Goal: Transaction & Acquisition: Book appointment/travel/reservation

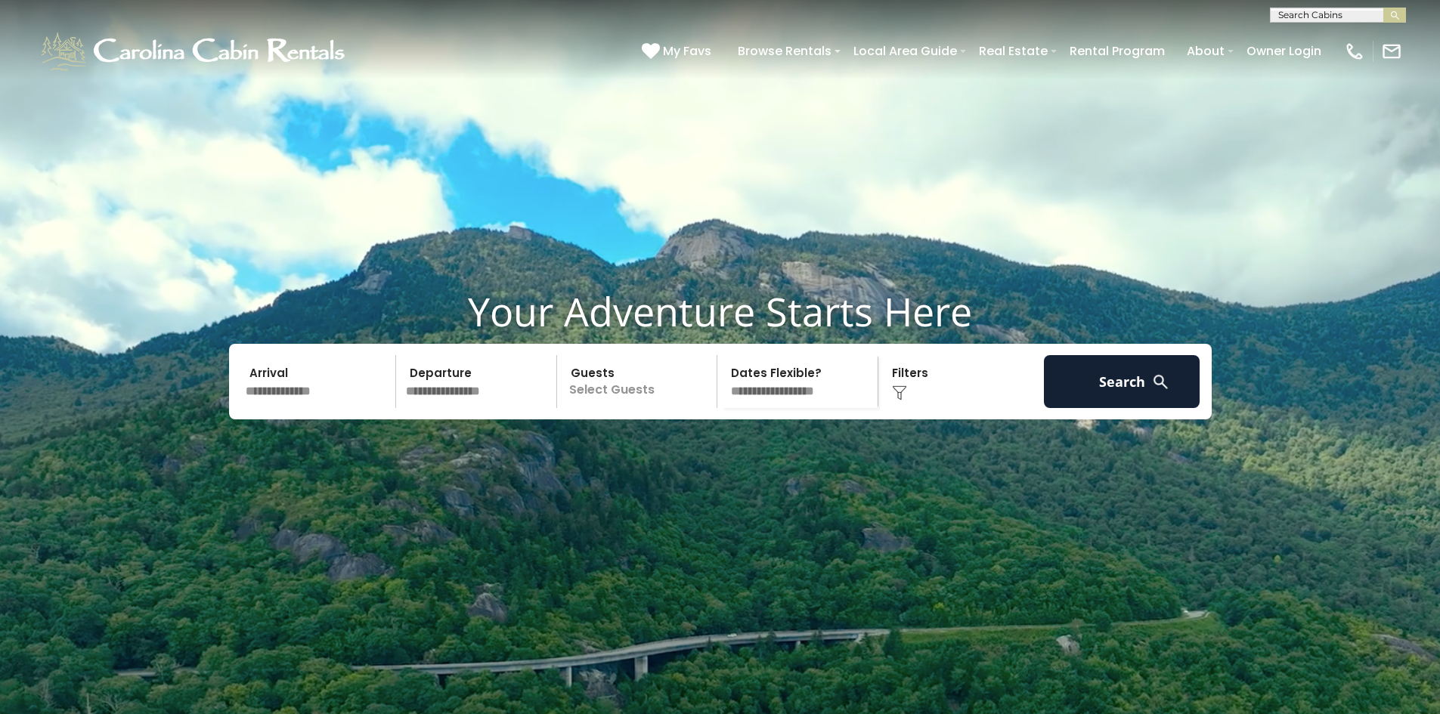
click at [289, 408] on input "text" at bounding box center [318, 381] width 156 height 53
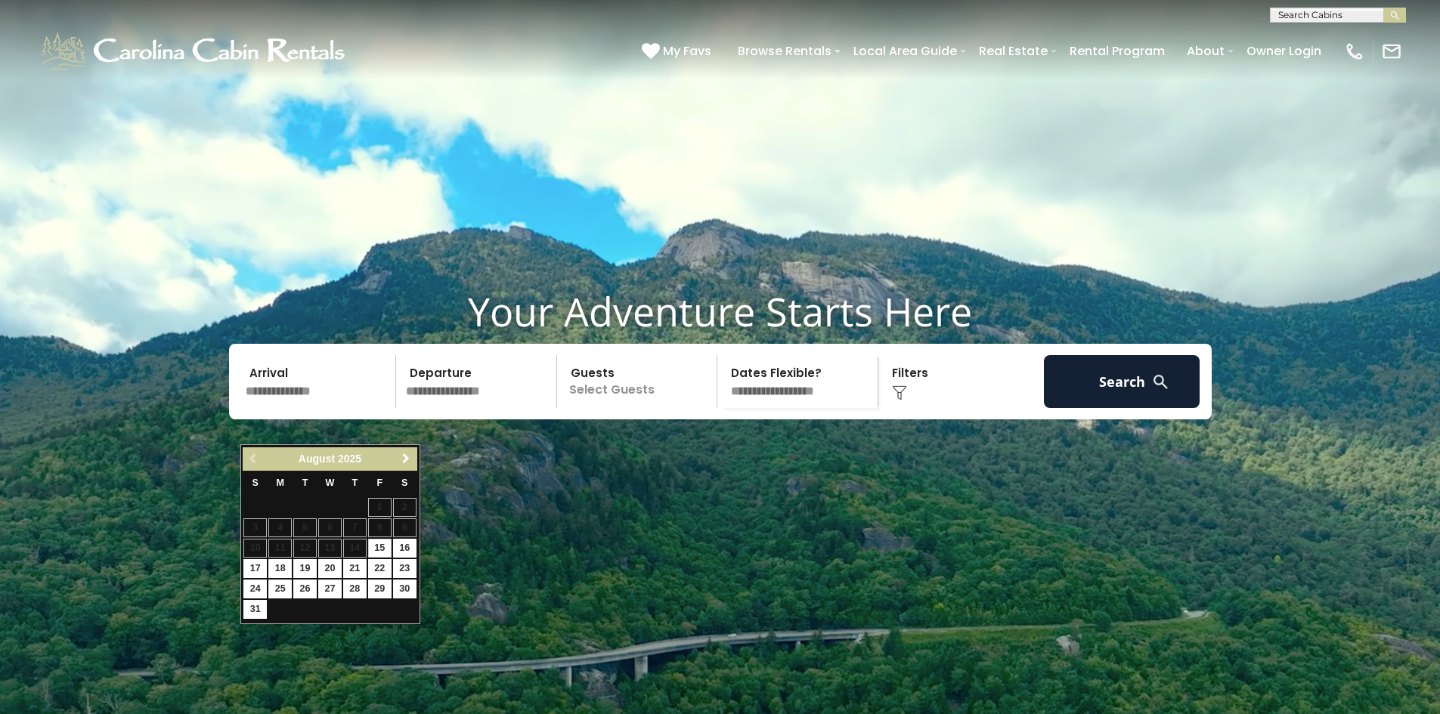
click at [407, 457] on span "Next" at bounding box center [406, 459] width 12 height 12
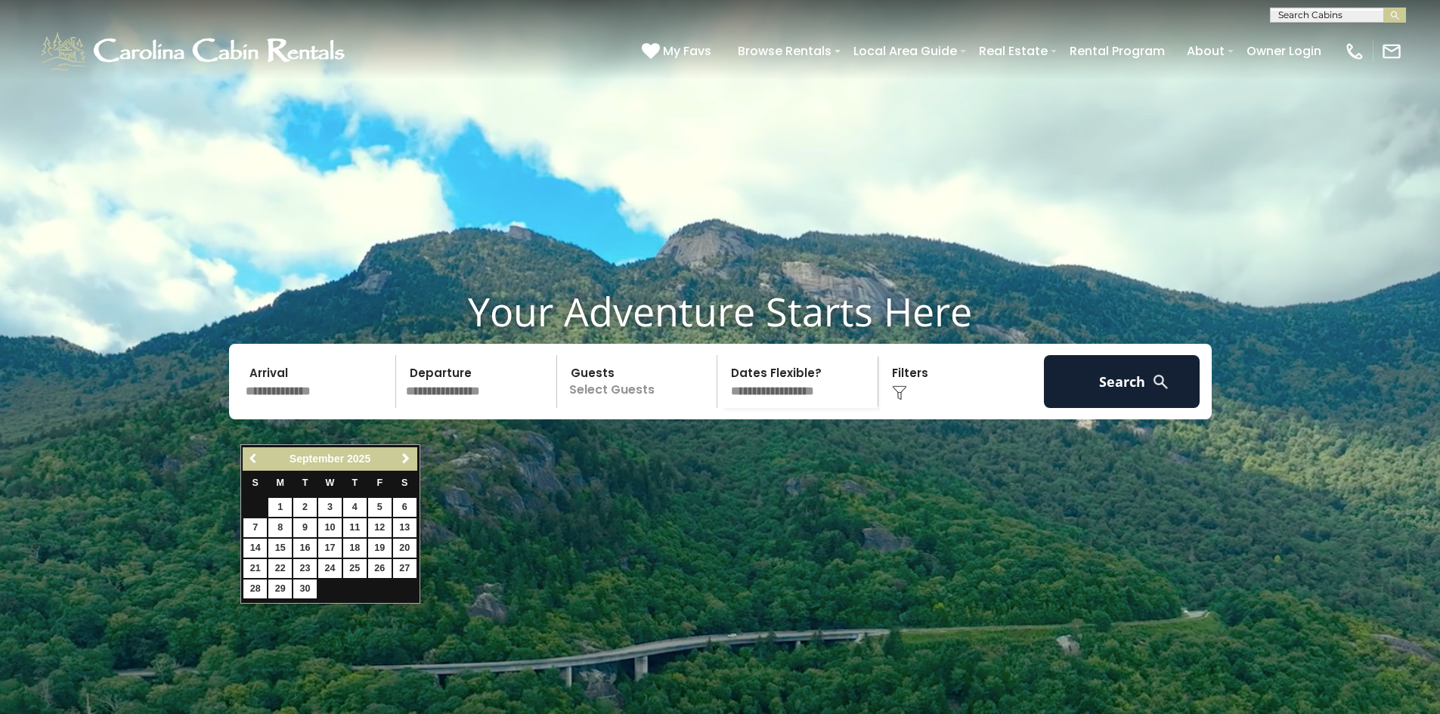
click at [254, 454] on span "Previous" at bounding box center [254, 459] width 12 height 12
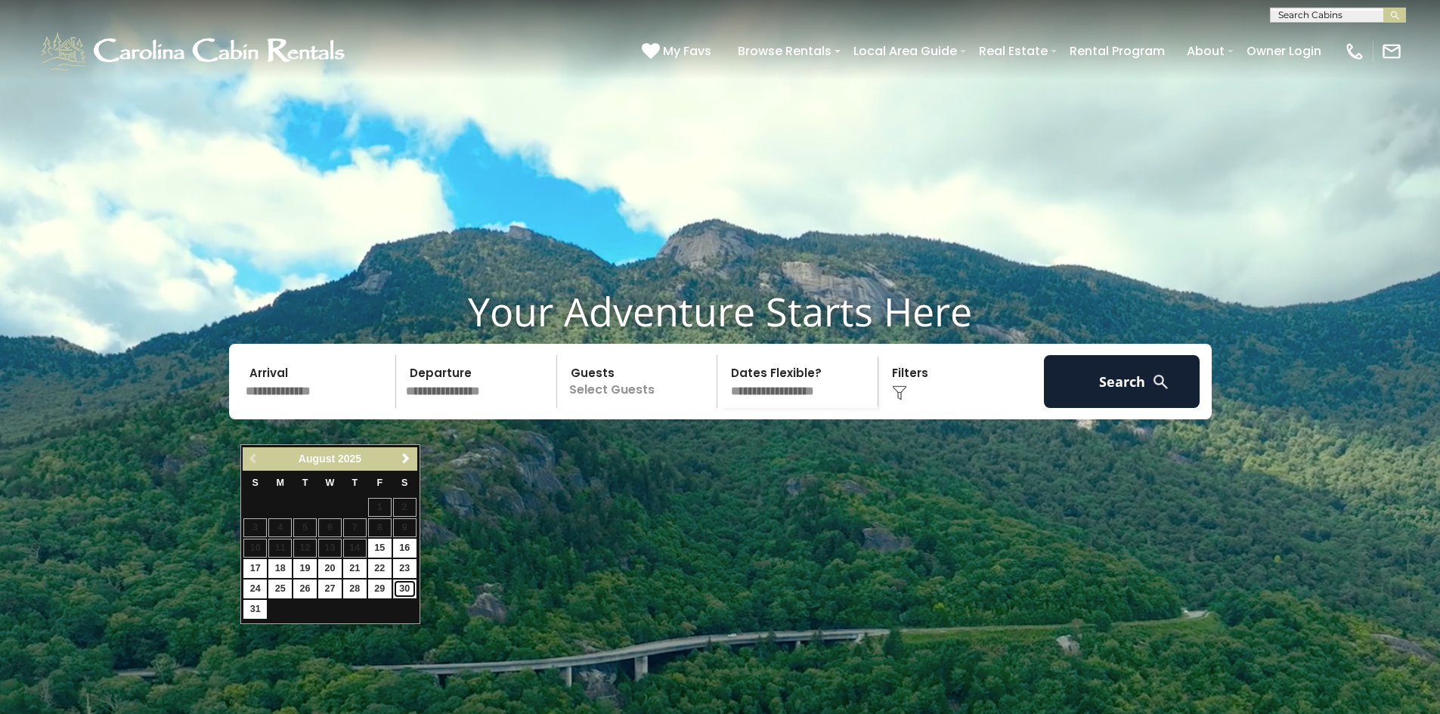
click at [407, 589] on link "30" at bounding box center [404, 589] width 23 height 19
type input "*******"
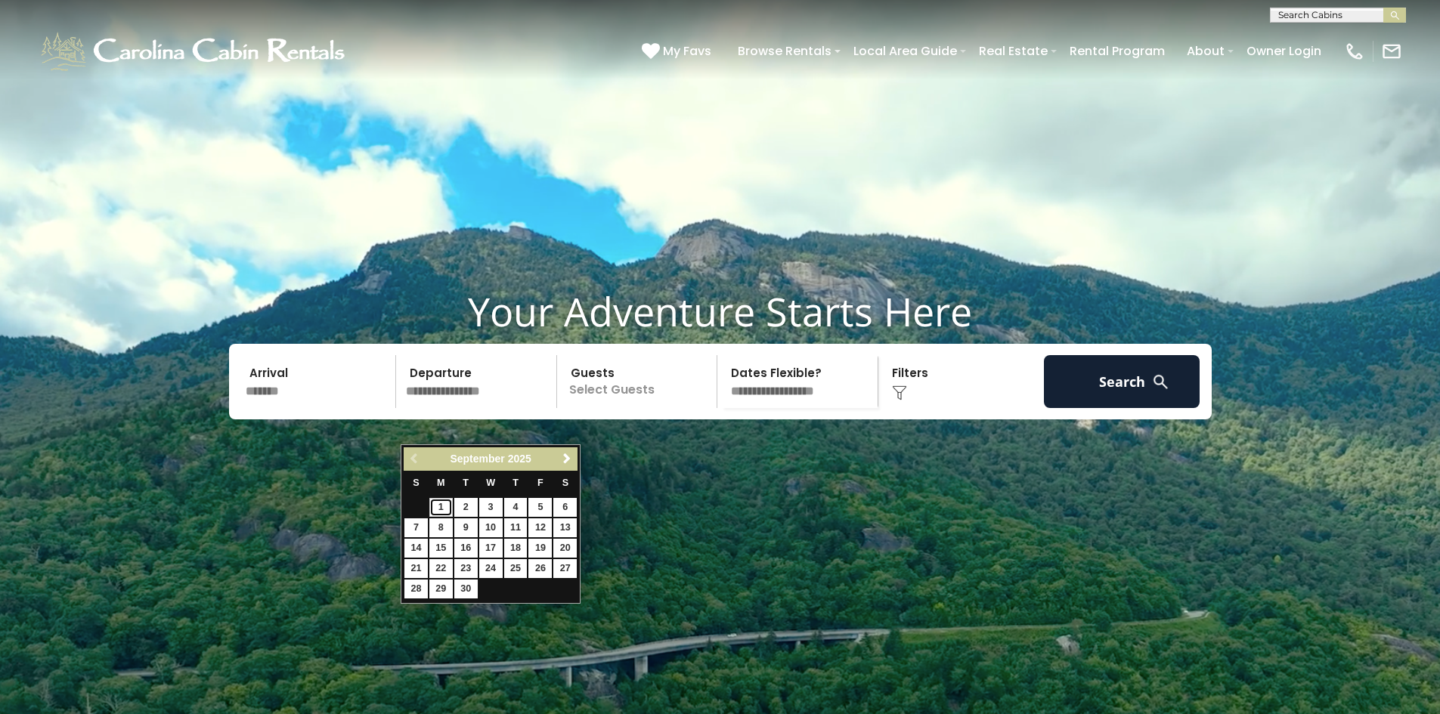
click at [444, 505] on link "1" at bounding box center [440, 507] width 23 height 19
type input "******"
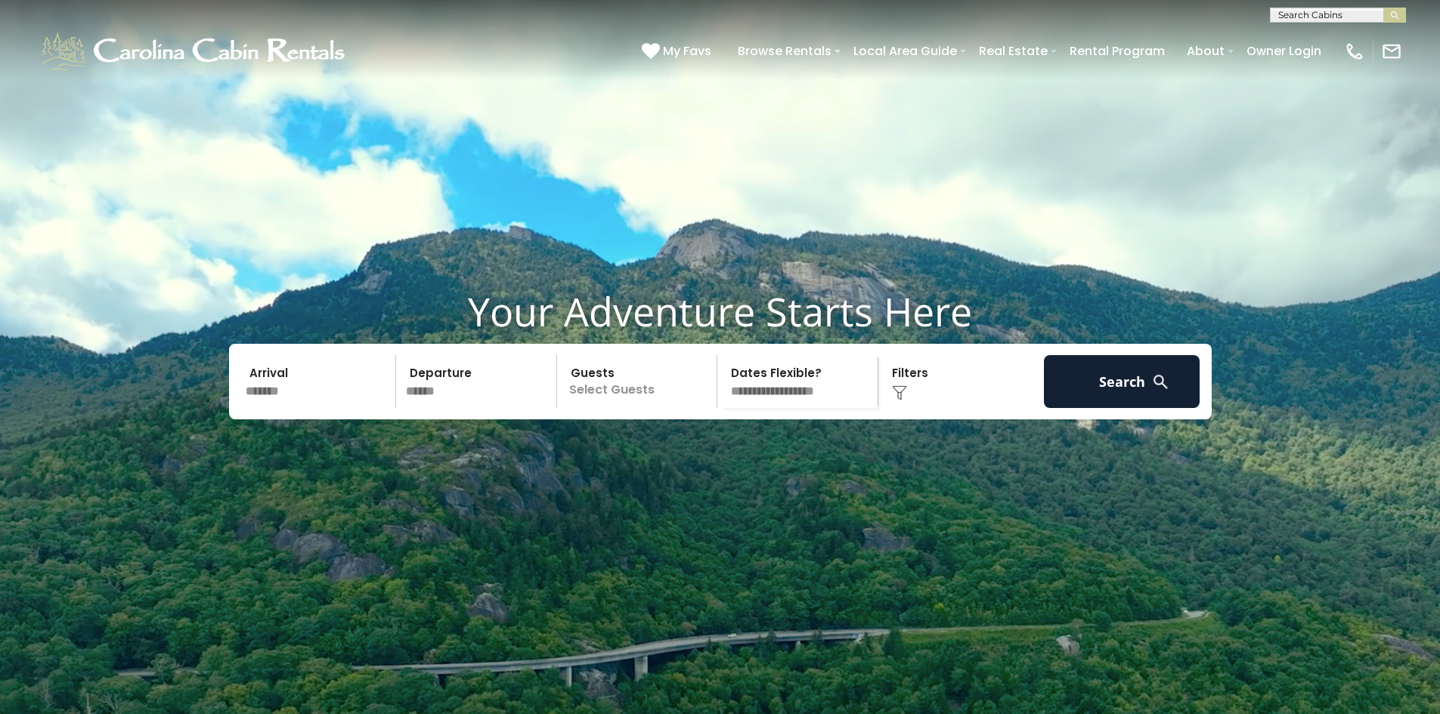
click at [613, 408] on p "Select Guests" at bounding box center [640, 381] width 156 height 53
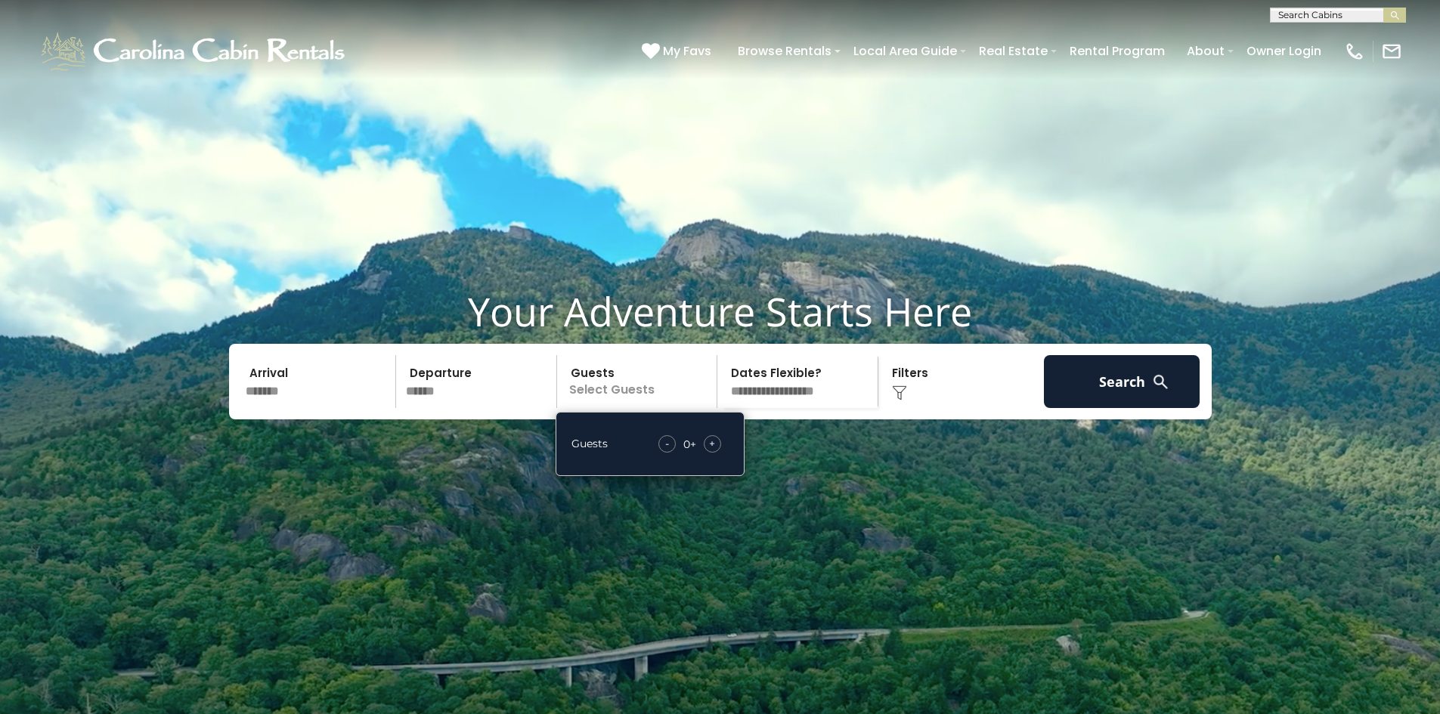
click at [708, 453] on div "+" at bounding box center [712, 443] width 17 height 17
click at [774, 408] on select "**********" at bounding box center [800, 381] width 156 height 53
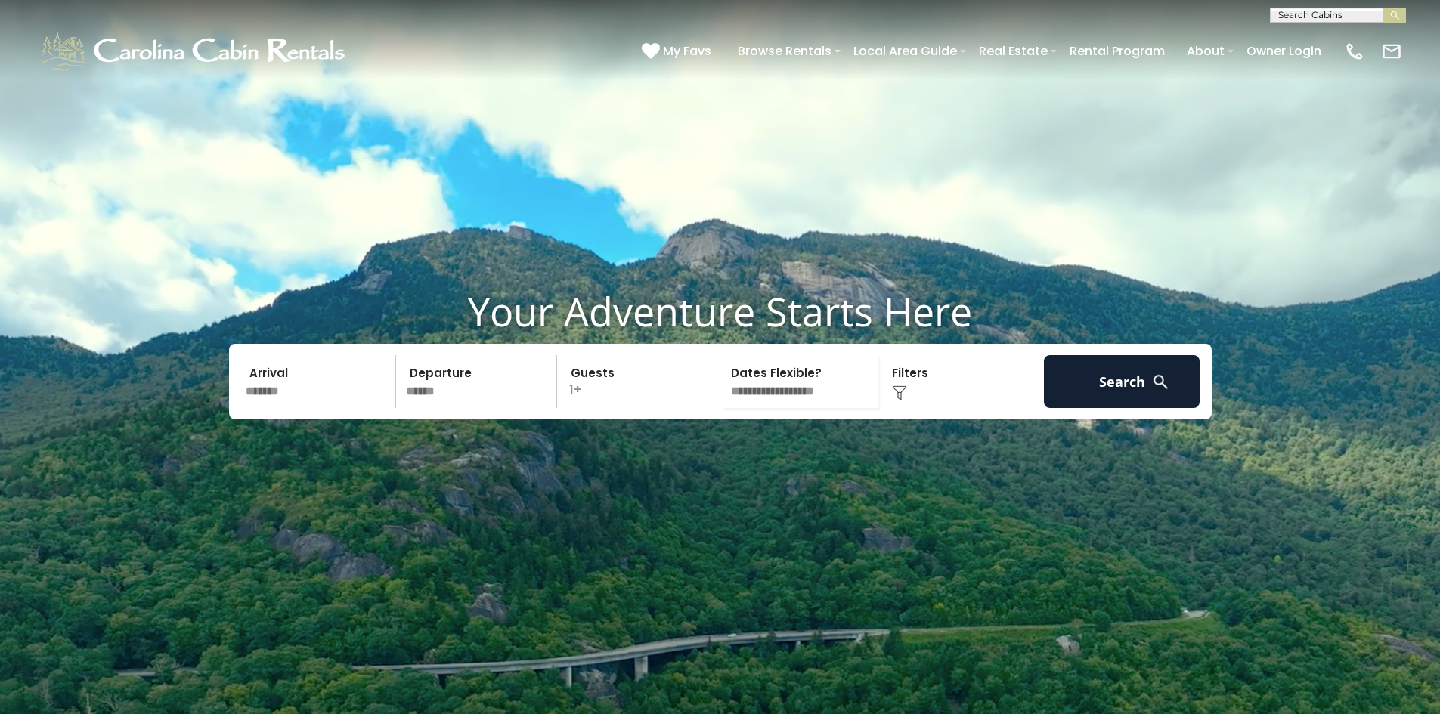
select select "*"
click at [722, 392] on select "**********" at bounding box center [800, 381] width 156 height 53
click at [1135, 408] on button "Search" at bounding box center [1122, 381] width 156 height 53
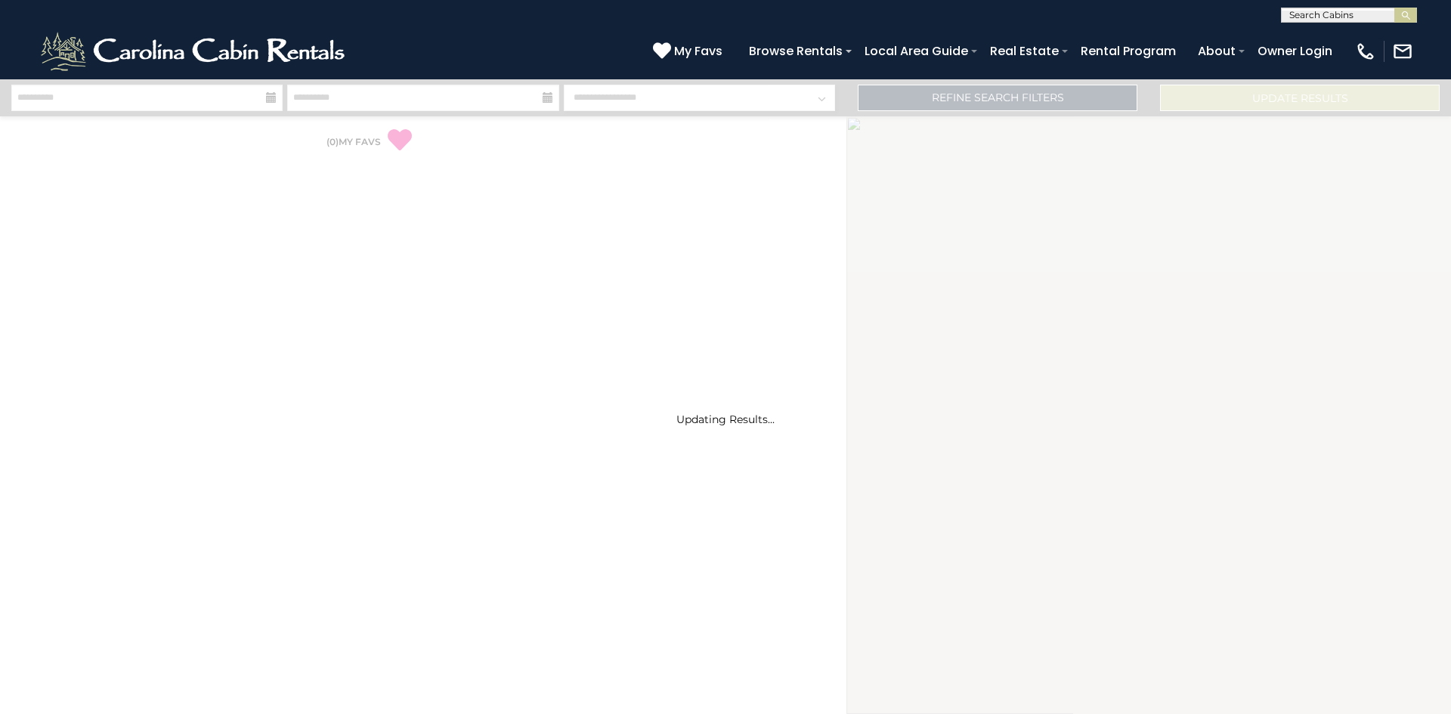
select select "*"
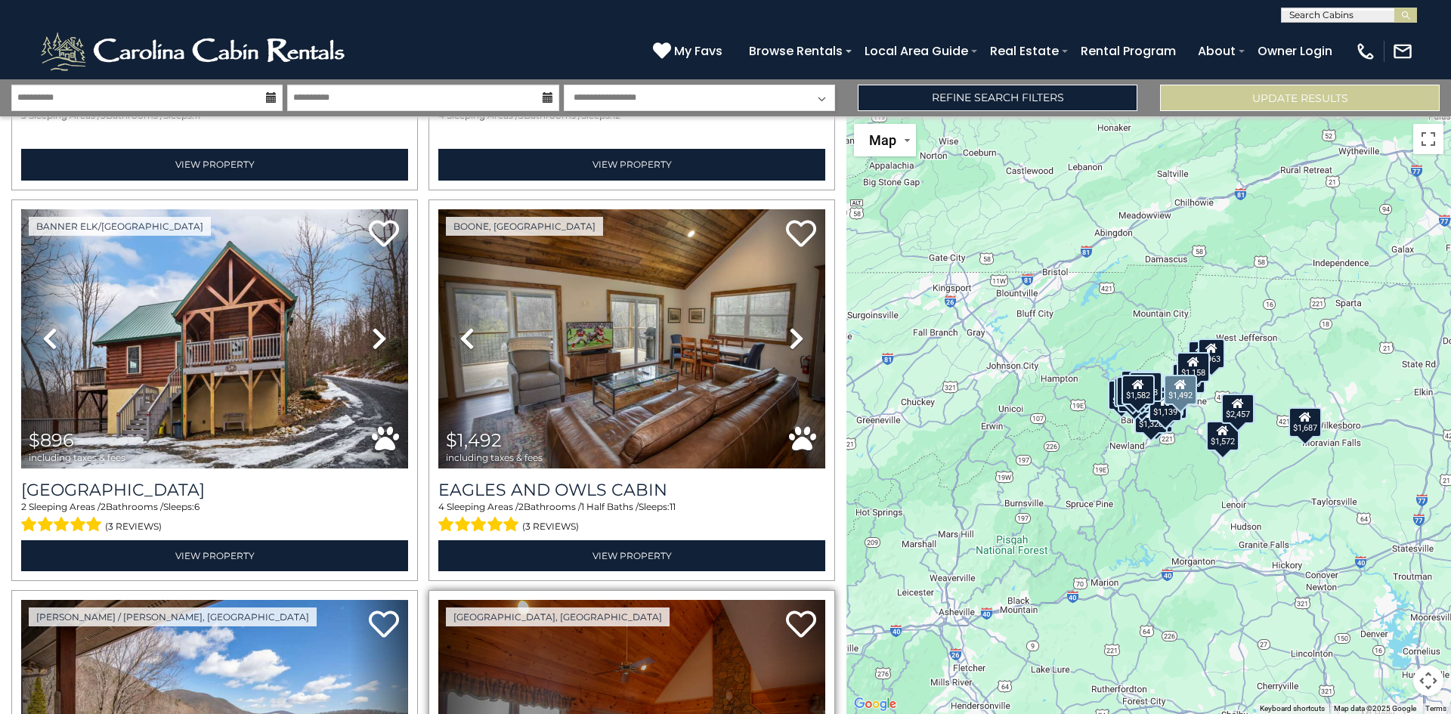
scroll to position [3099, 0]
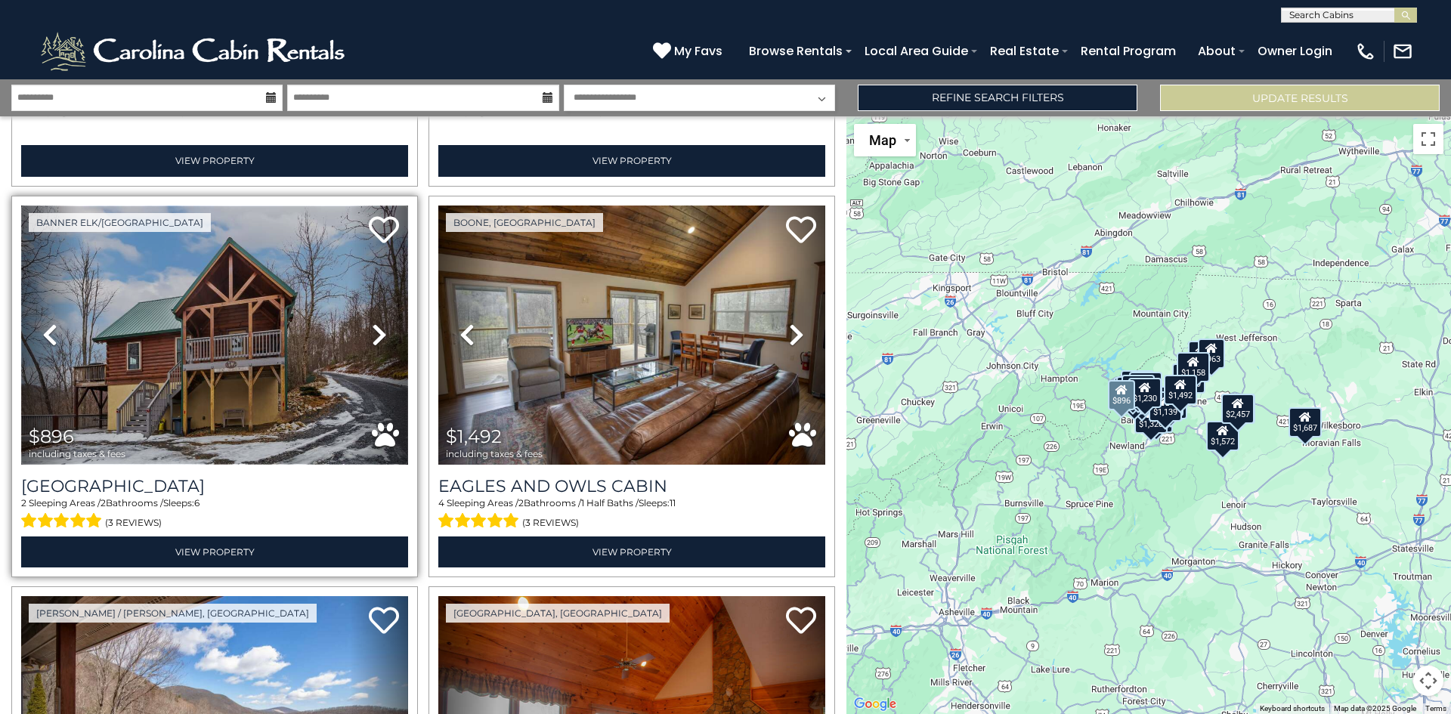
click at [146, 338] on img at bounding box center [214, 335] width 387 height 259
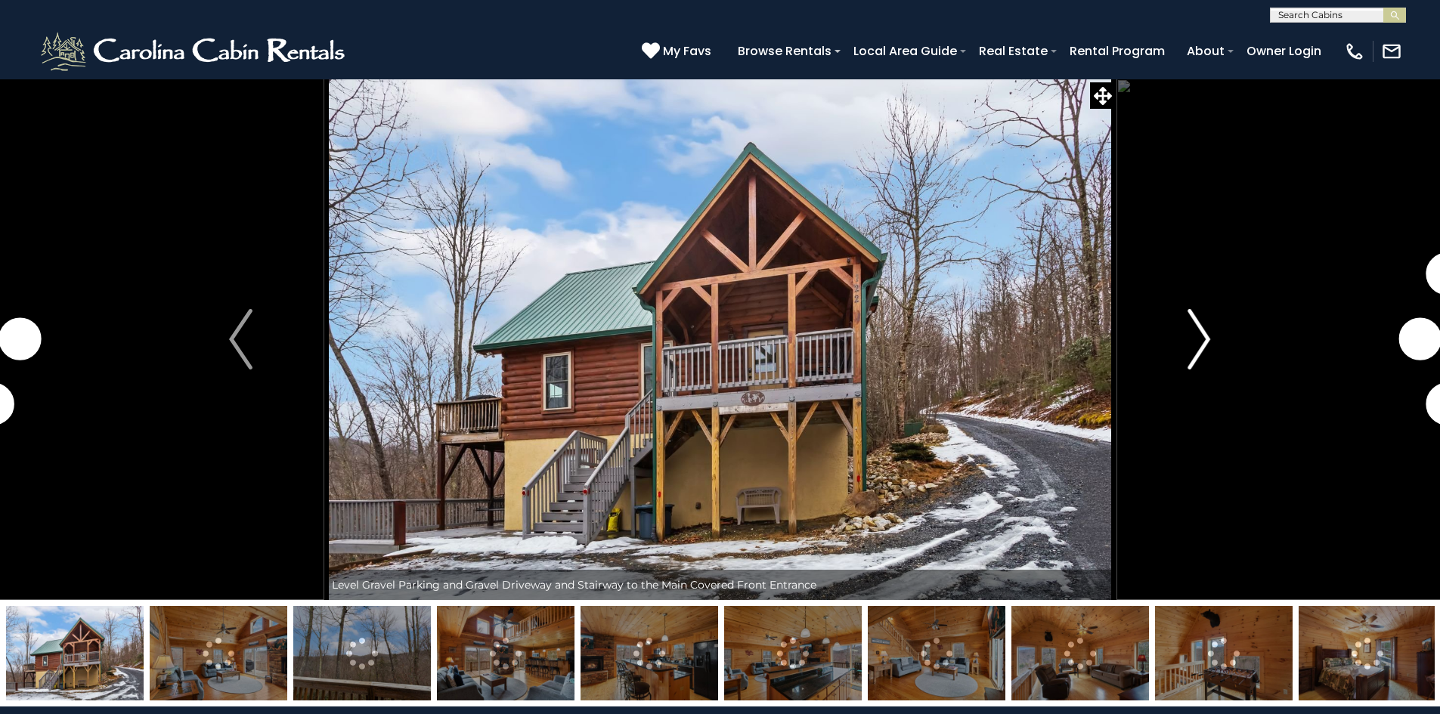
click at [1197, 340] on img "Next" at bounding box center [1198, 339] width 23 height 60
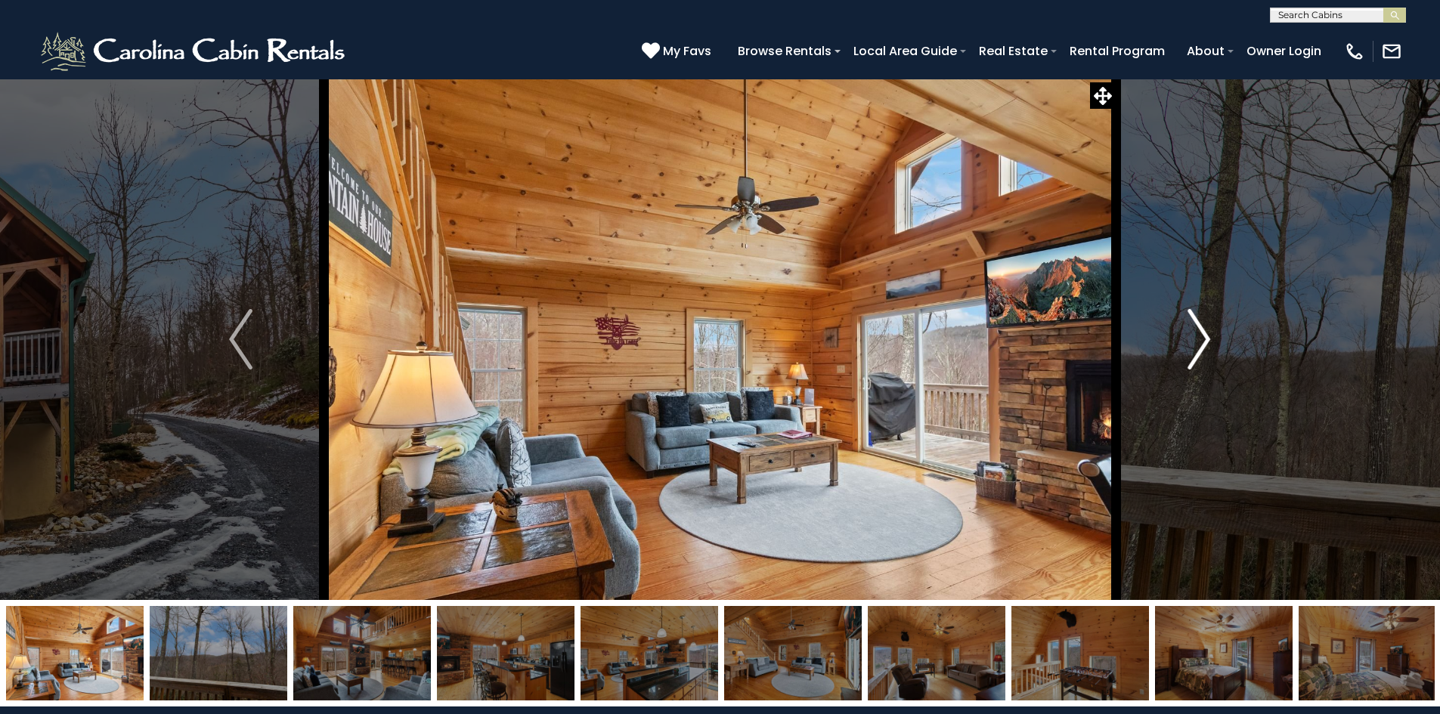
click at [1199, 330] on img "Next" at bounding box center [1198, 339] width 23 height 60
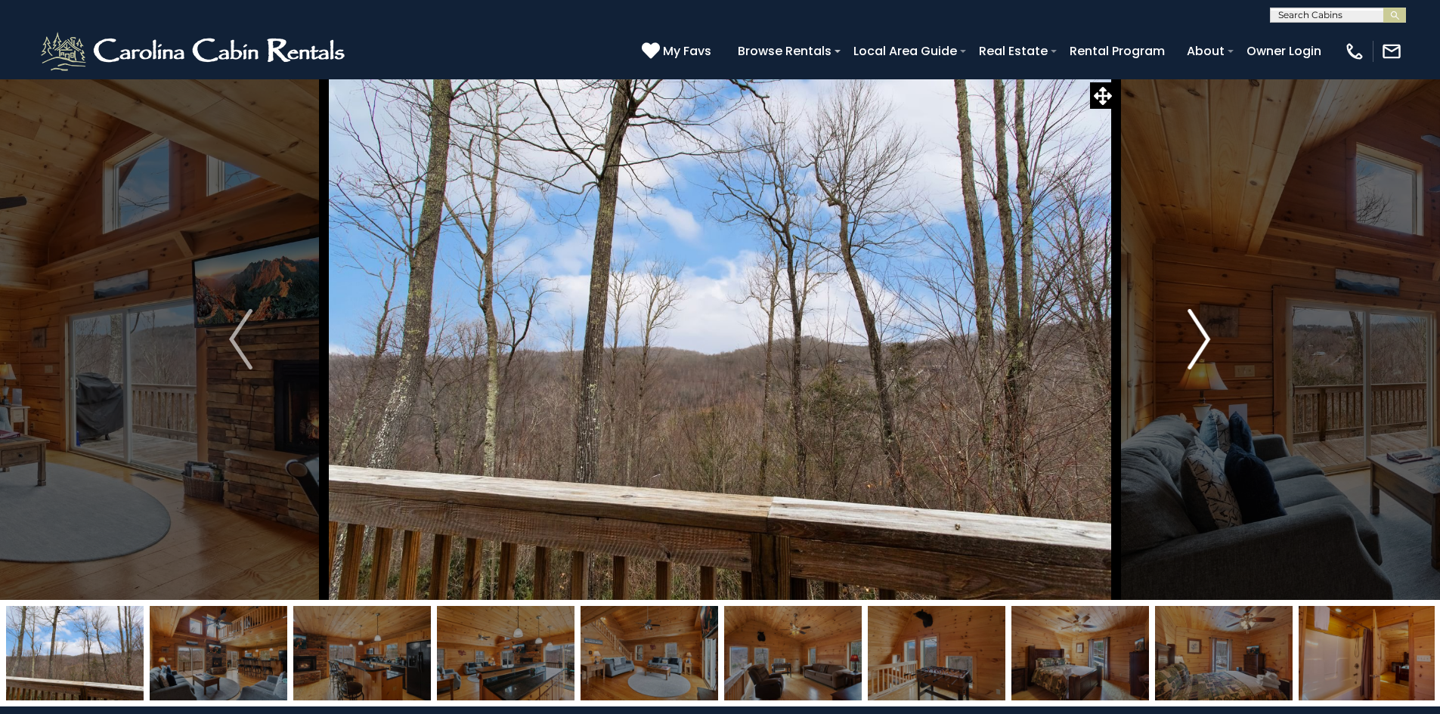
click at [1199, 330] on img "Next" at bounding box center [1198, 339] width 23 height 60
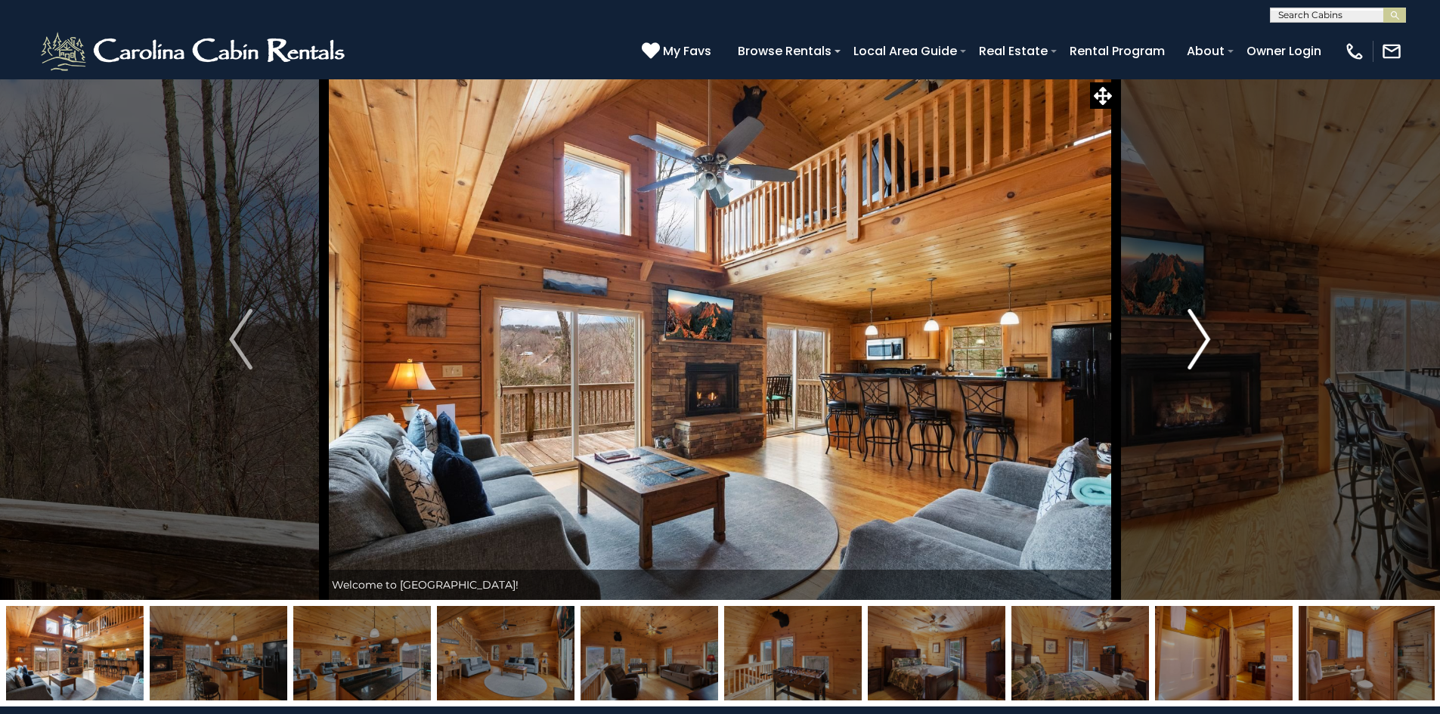
click at [1198, 336] on img "Next" at bounding box center [1198, 339] width 23 height 60
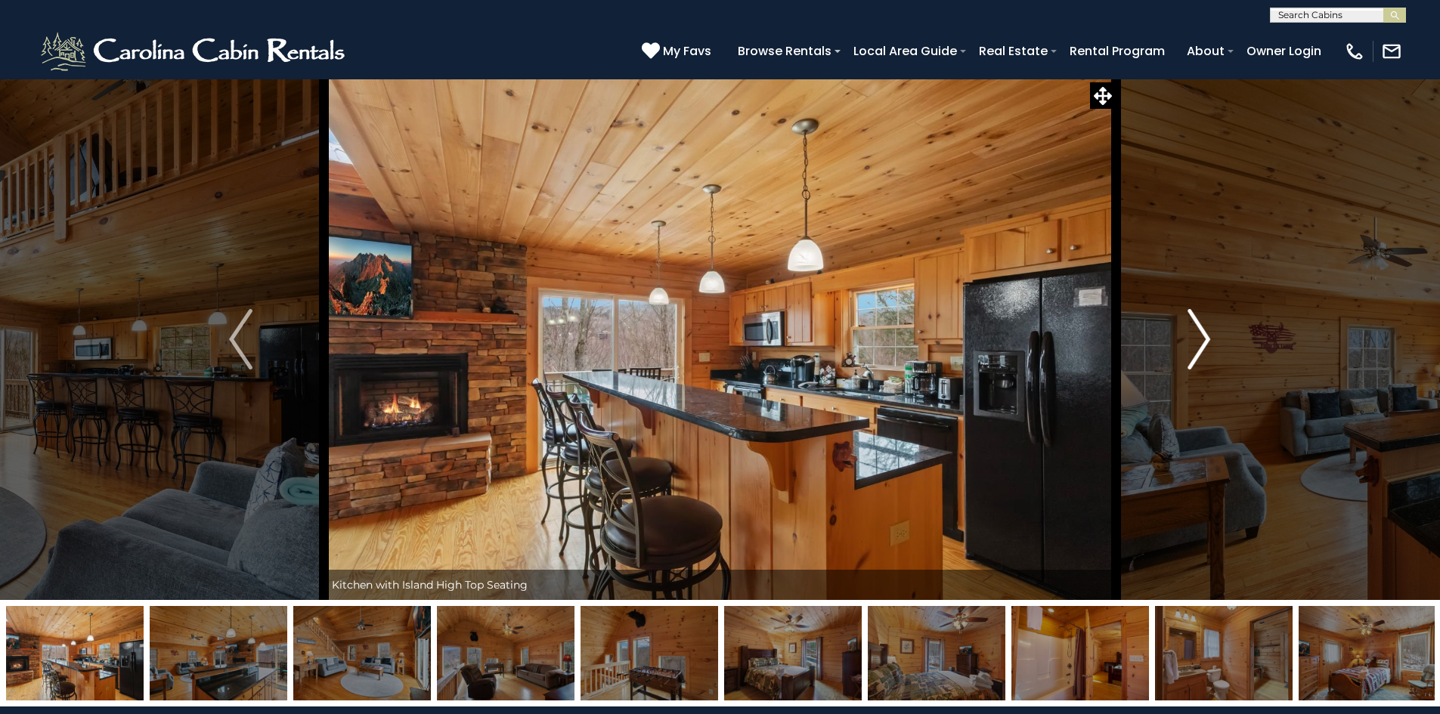
click at [1198, 336] on img "Next" at bounding box center [1198, 339] width 23 height 60
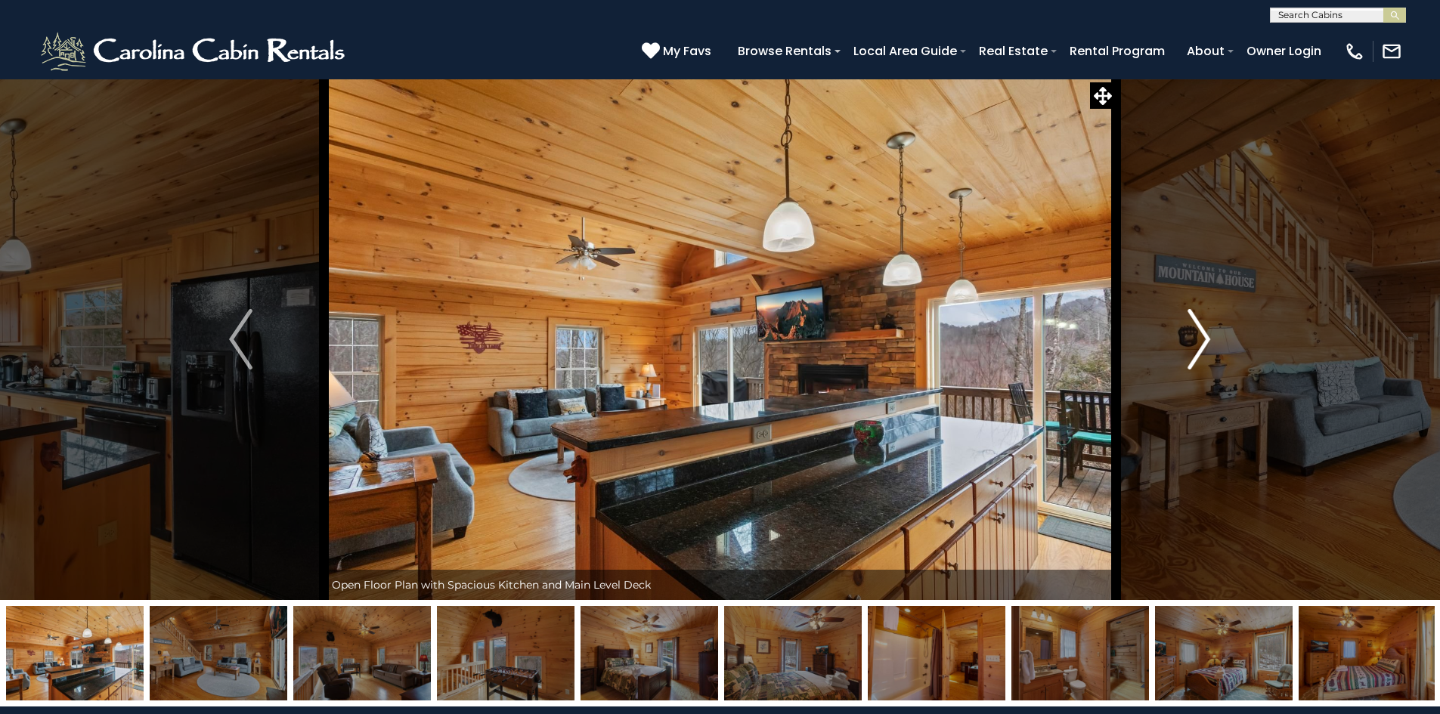
click at [1198, 336] on img "Next" at bounding box center [1198, 339] width 23 height 60
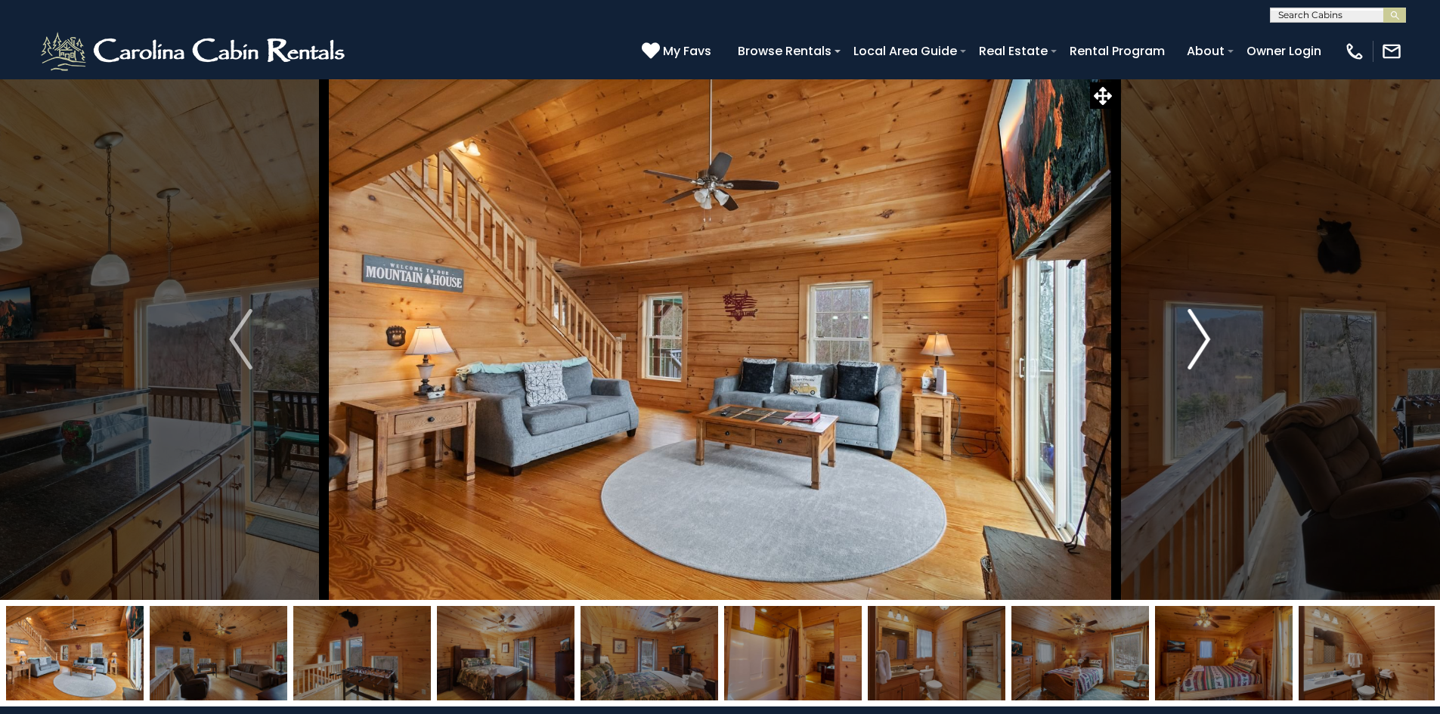
click at [1198, 336] on img "Next" at bounding box center [1198, 339] width 23 height 60
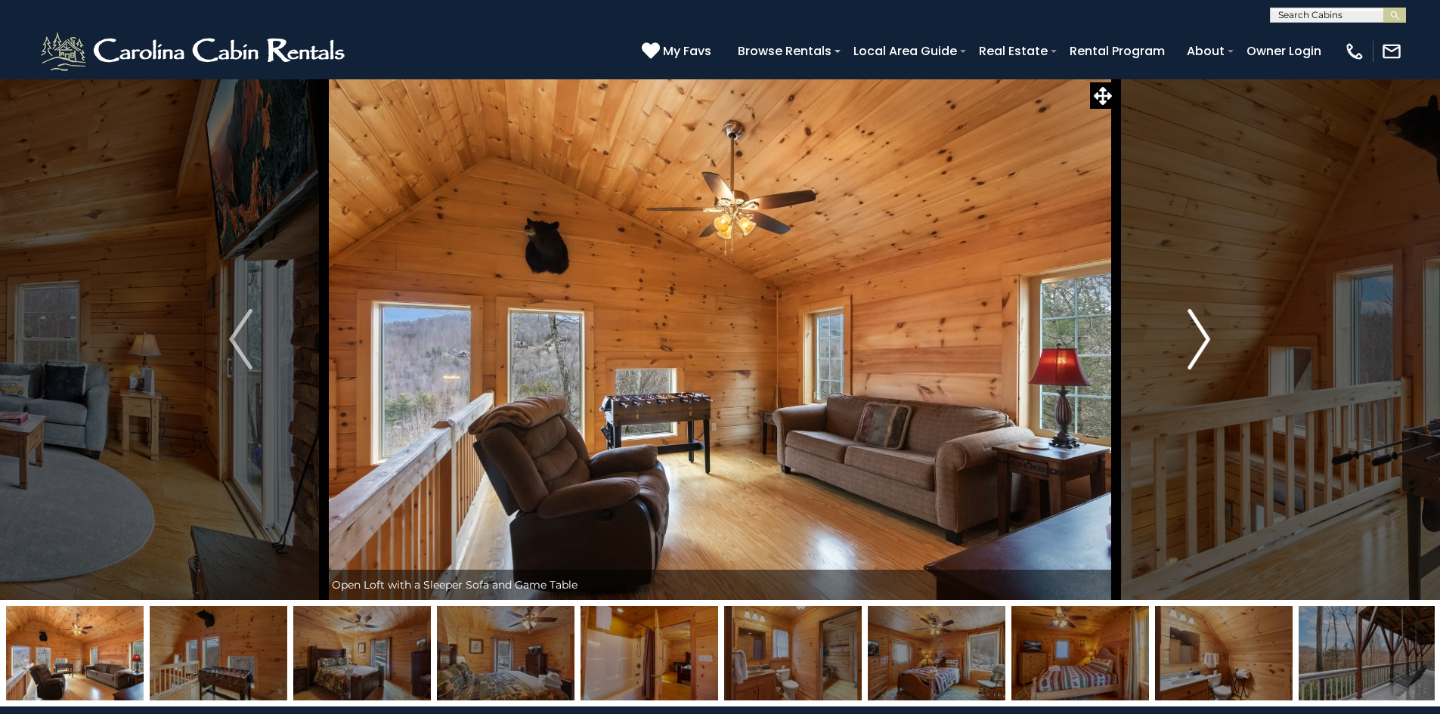
click at [1198, 336] on img "Next" at bounding box center [1198, 339] width 23 height 60
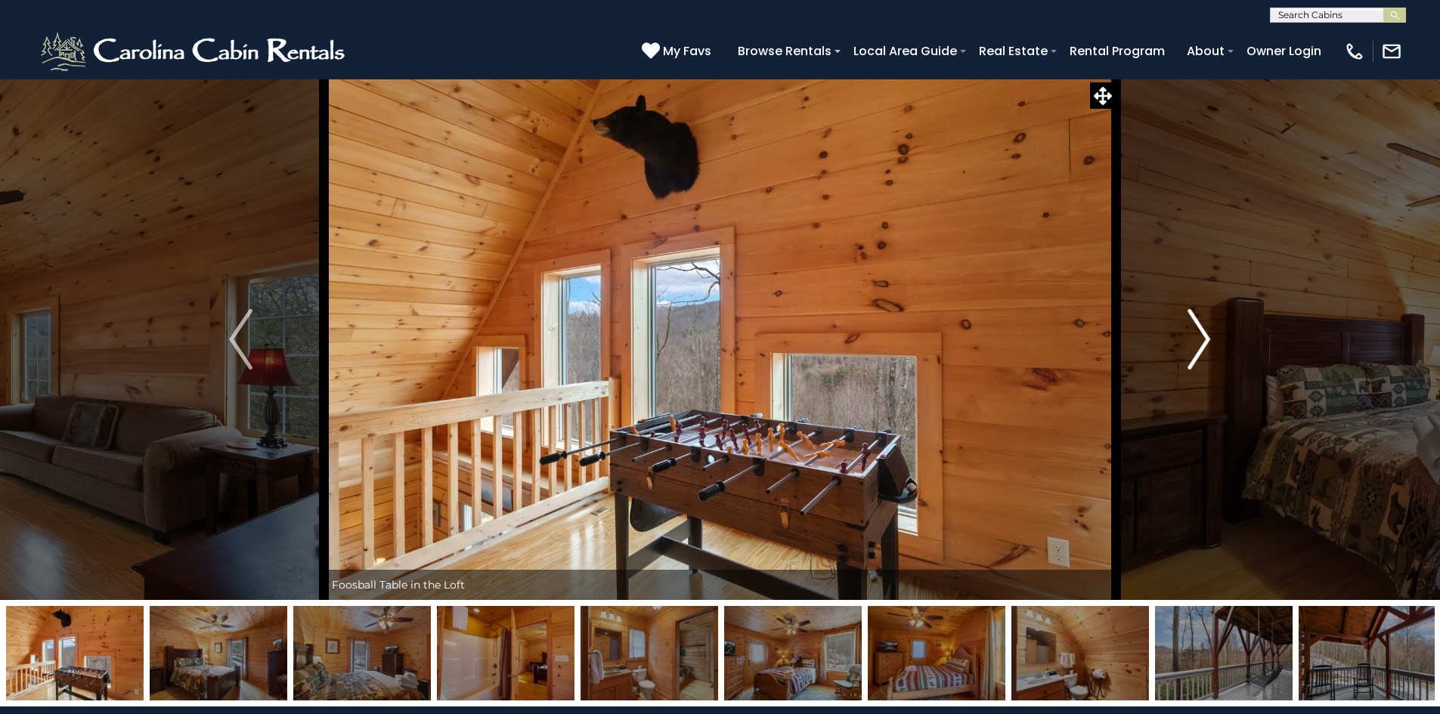
click at [1198, 336] on img "Next" at bounding box center [1198, 339] width 23 height 60
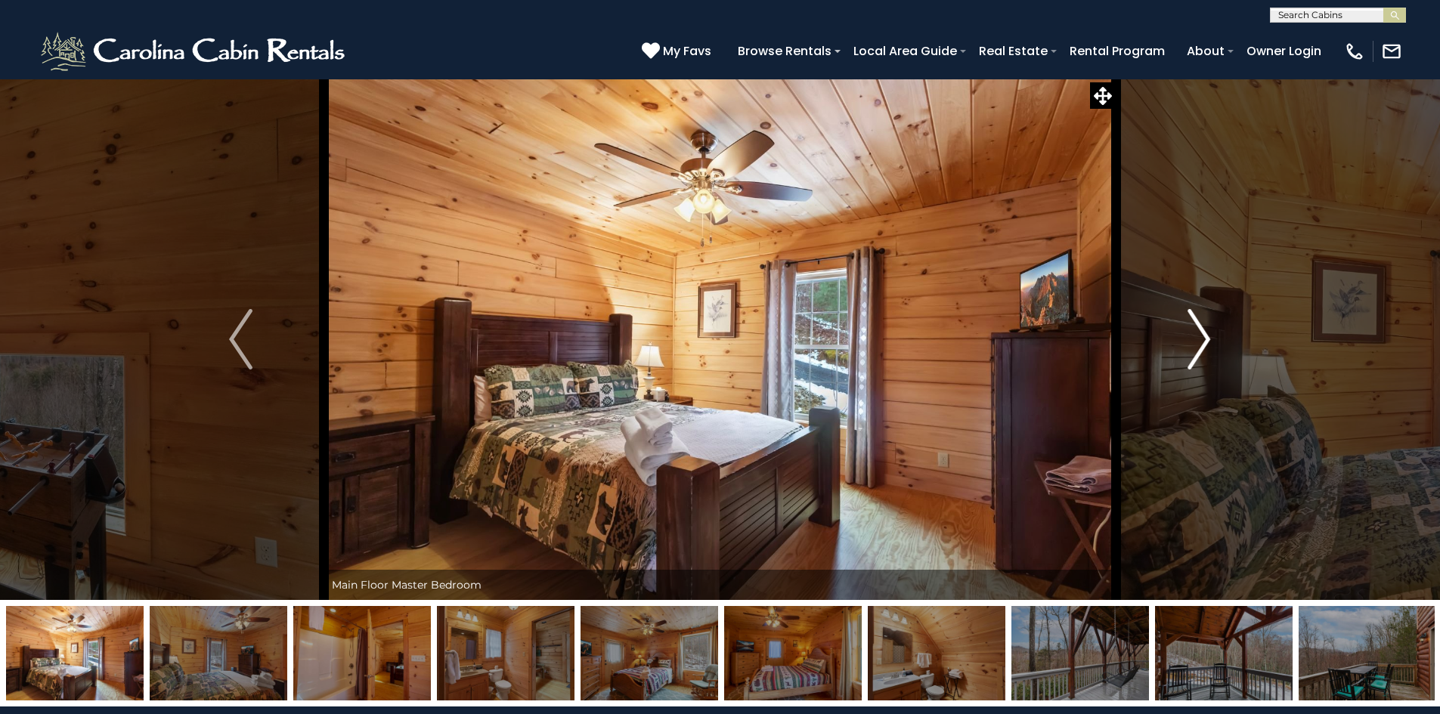
click at [1198, 336] on img "Next" at bounding box center [1198, 339] width 23 height 60
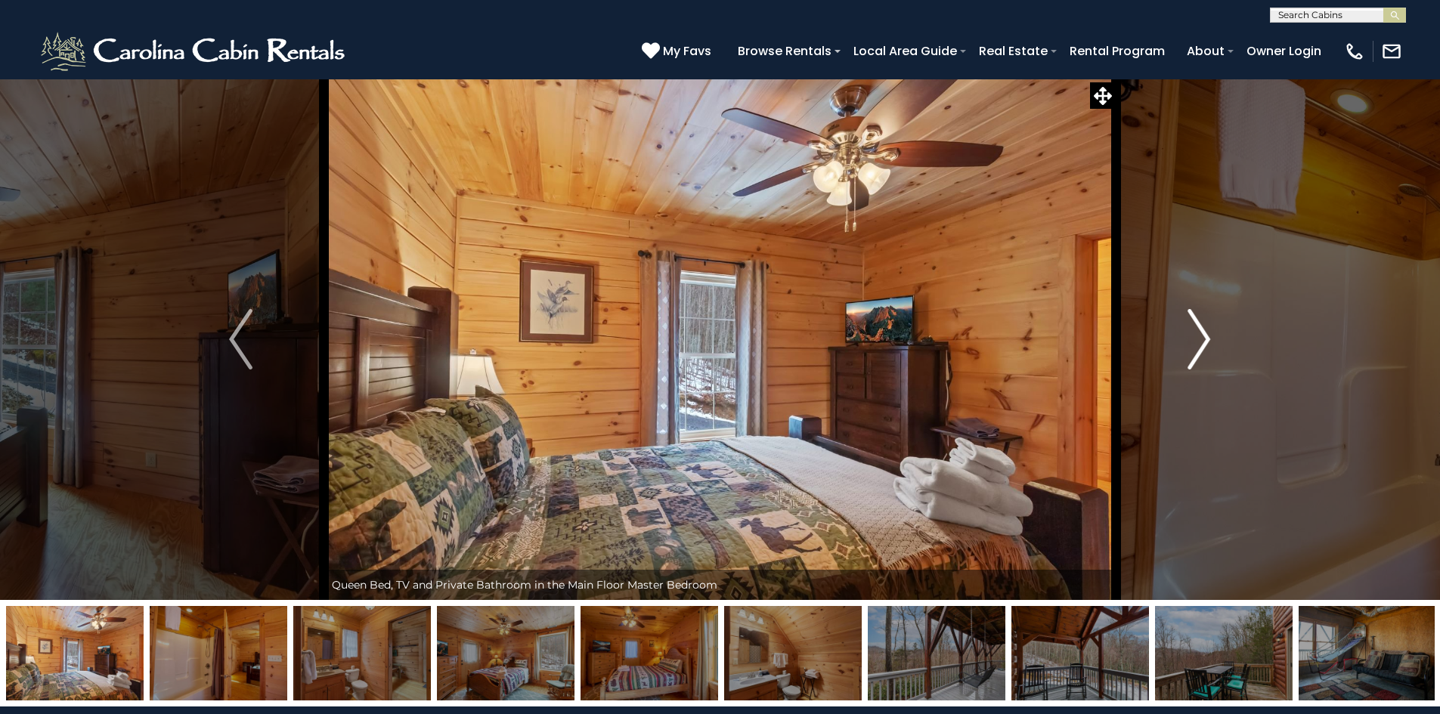
click at [1198, 336] on img "Next" at bounding box center [1198, 339] width 23 height 60
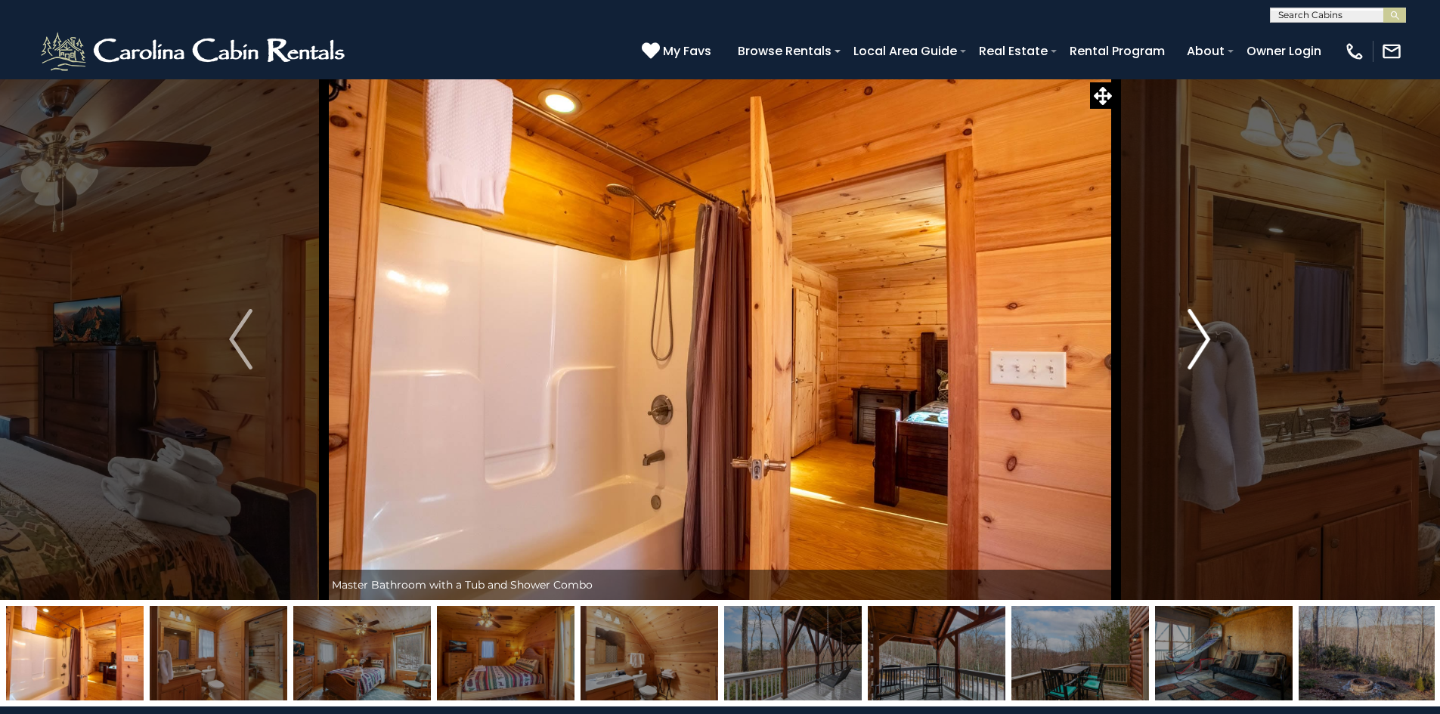
click at [1198, 336] on img "Next" at bounding box center [1198, 339] width 23 height 60
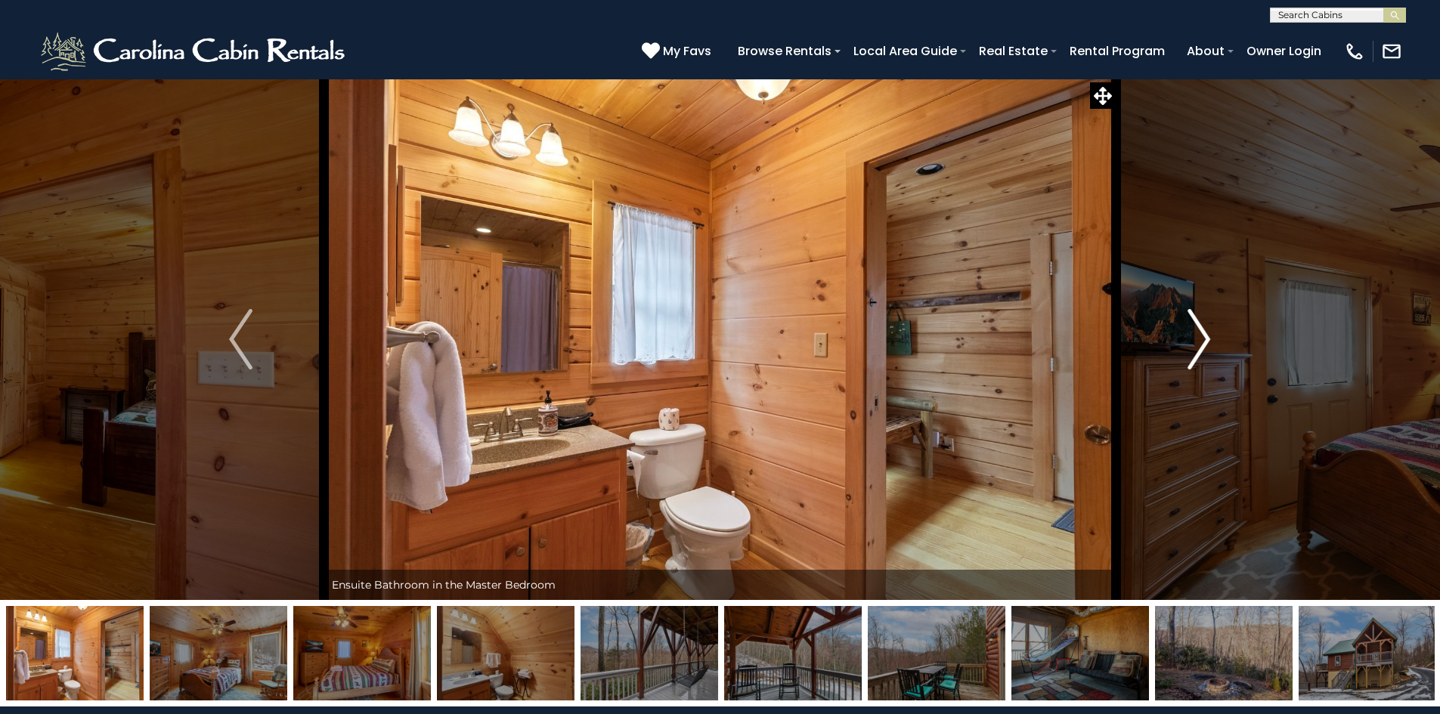
click at [1198, 336] on img "Next" at bounding box center [1198, 339] width 23 height 60
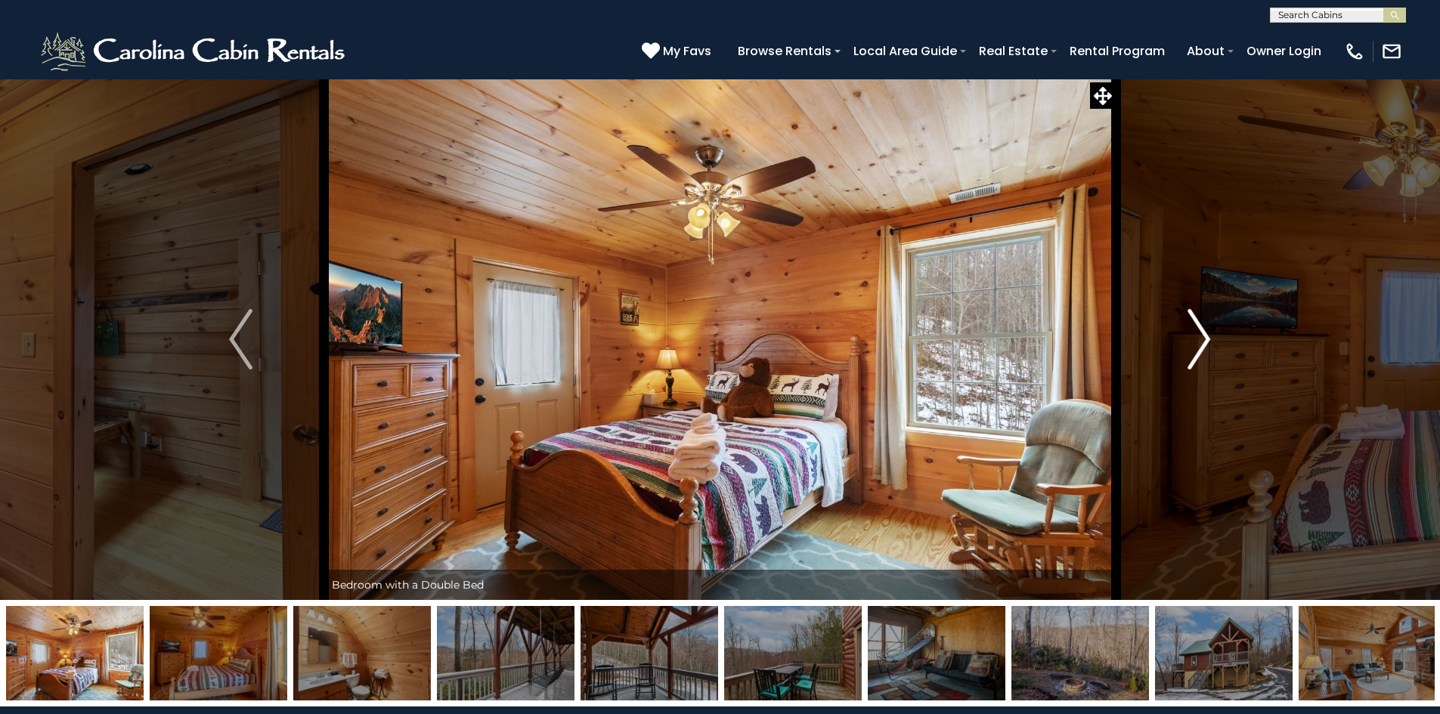
click at [1198, 336] on img "Next" at bounding box center [1198, 339] width 23 height 60
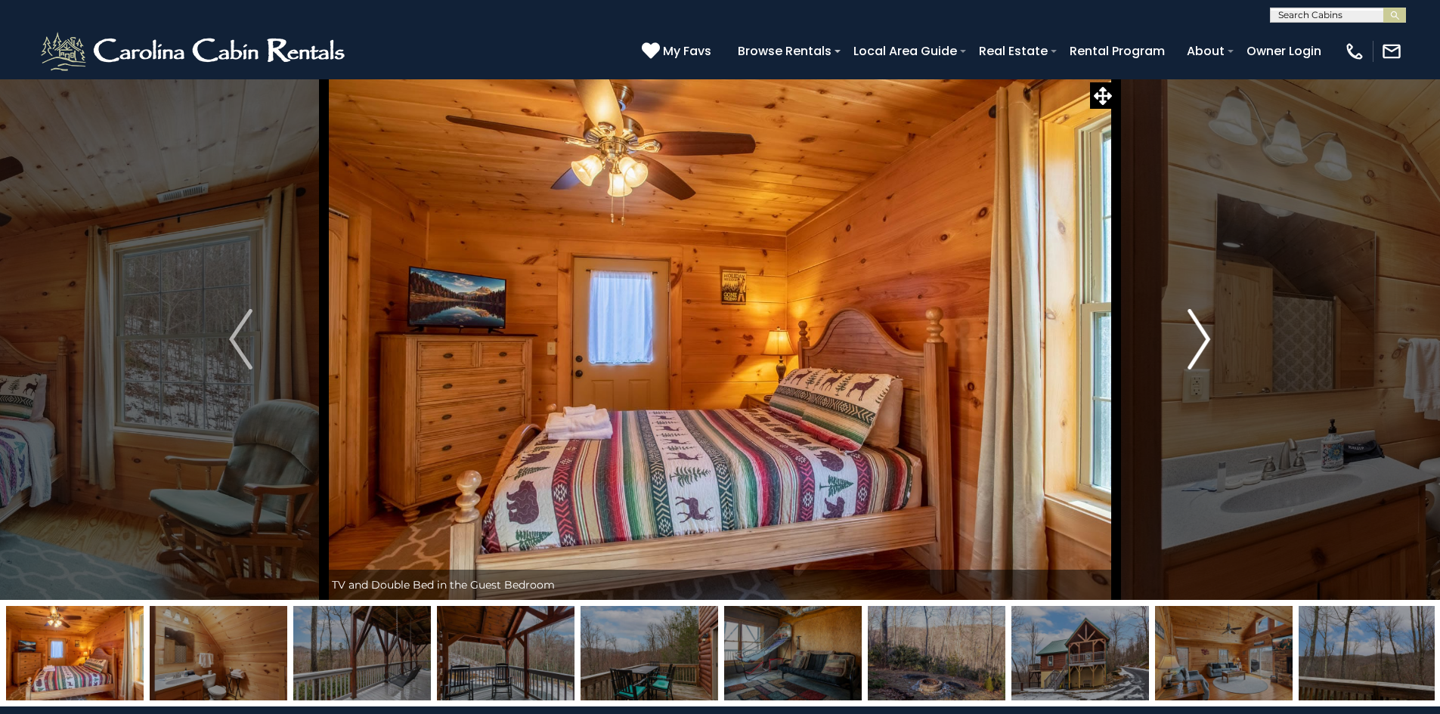
click at [1198, 336] on img "Next" at bounding box center [1198, 339] width 23 height 60
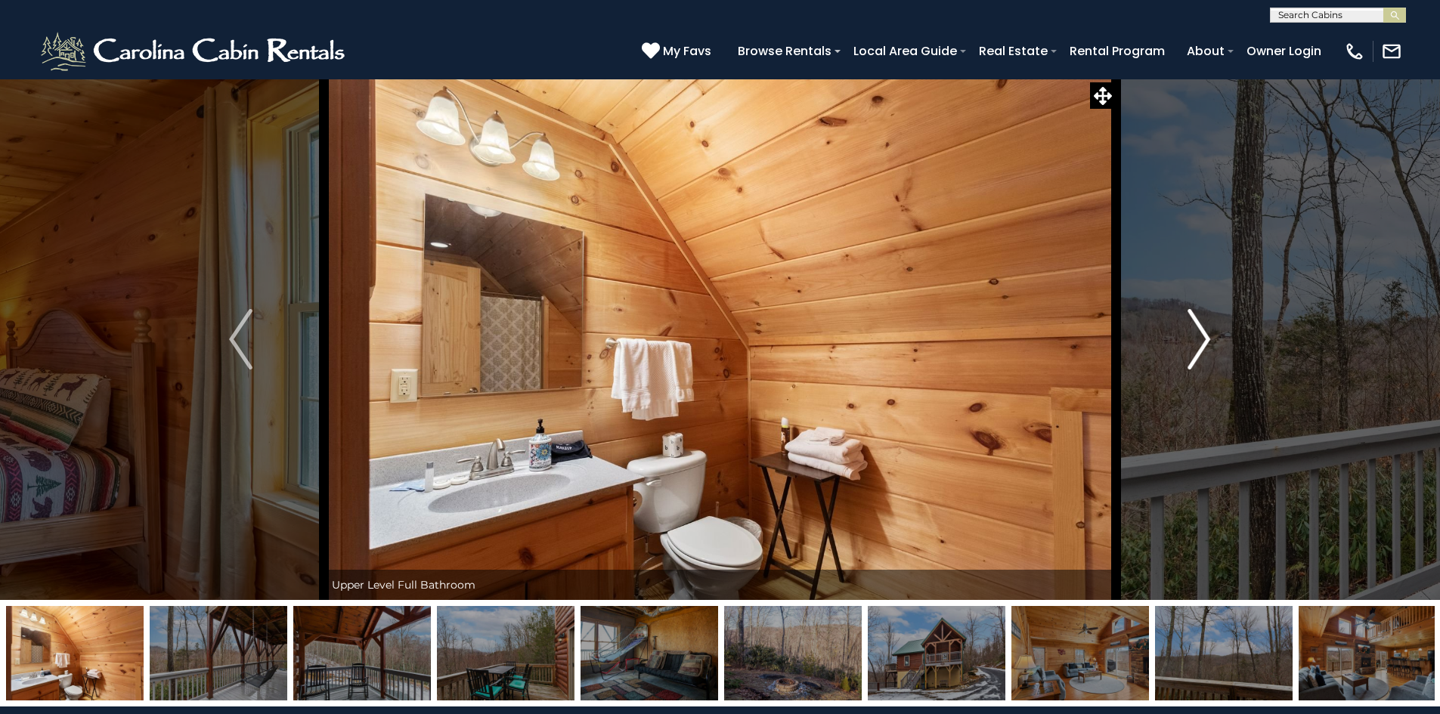
click at [1198, 336] on img "Next" at bounding box center [1198, 339] width 23 height 60
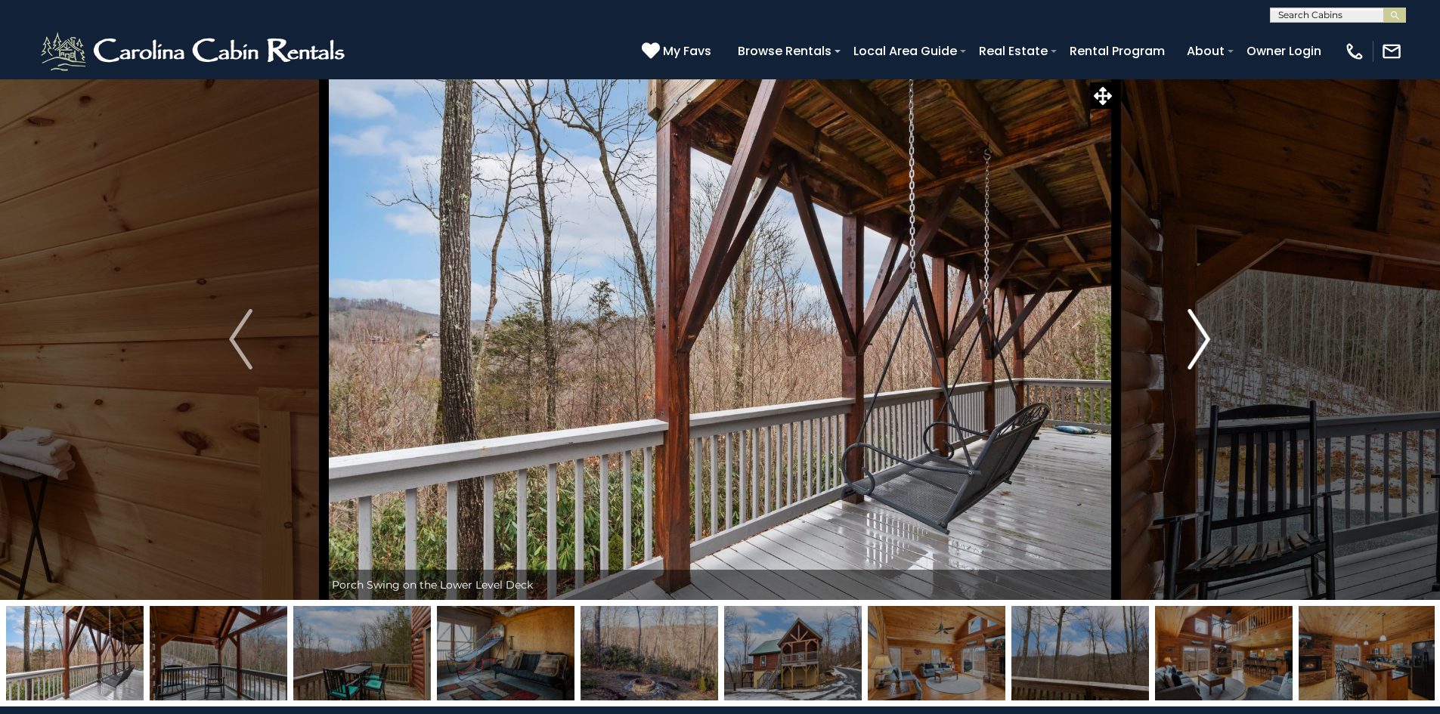
click at [1198, 336] on img "Next" at bounding box center [1198, 339] width 23 height 60
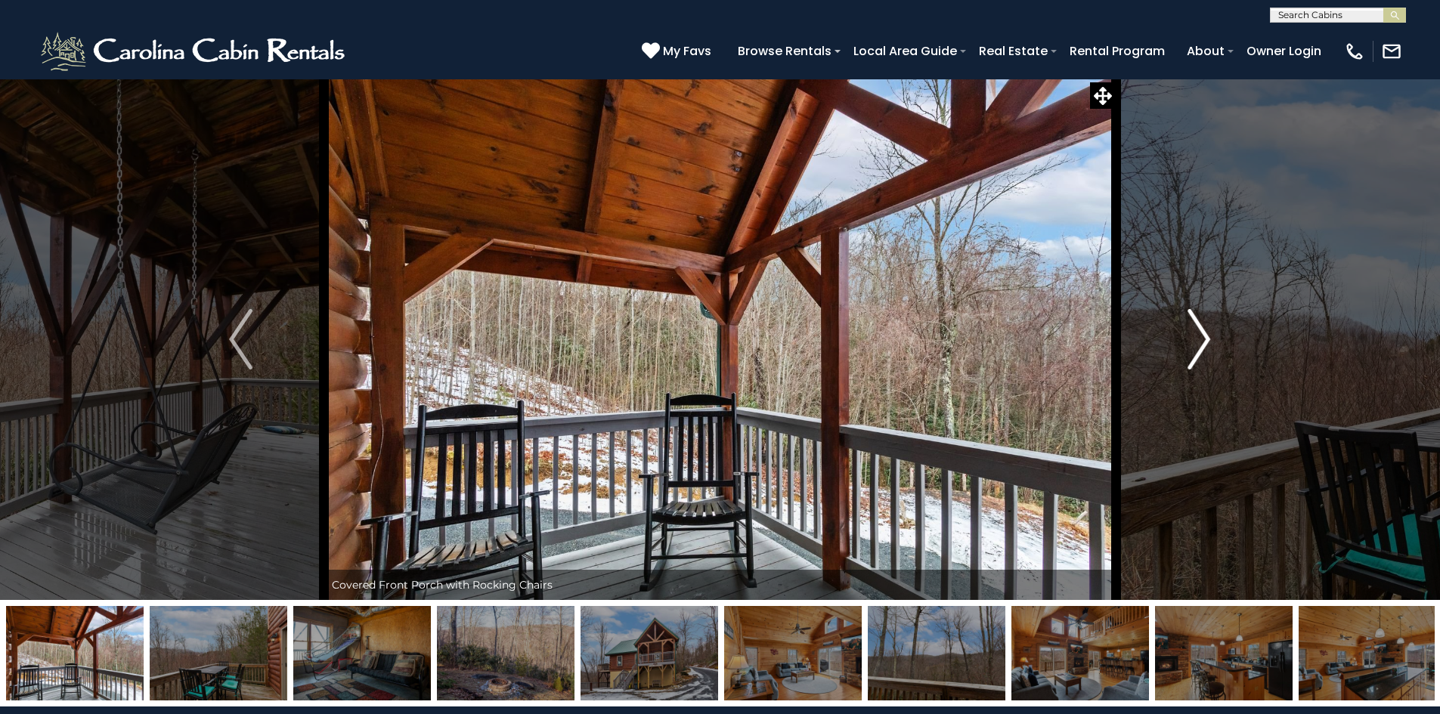
click at [1198, 336] on img "Next" at bounding box center [1198, 339] width 23 height 60
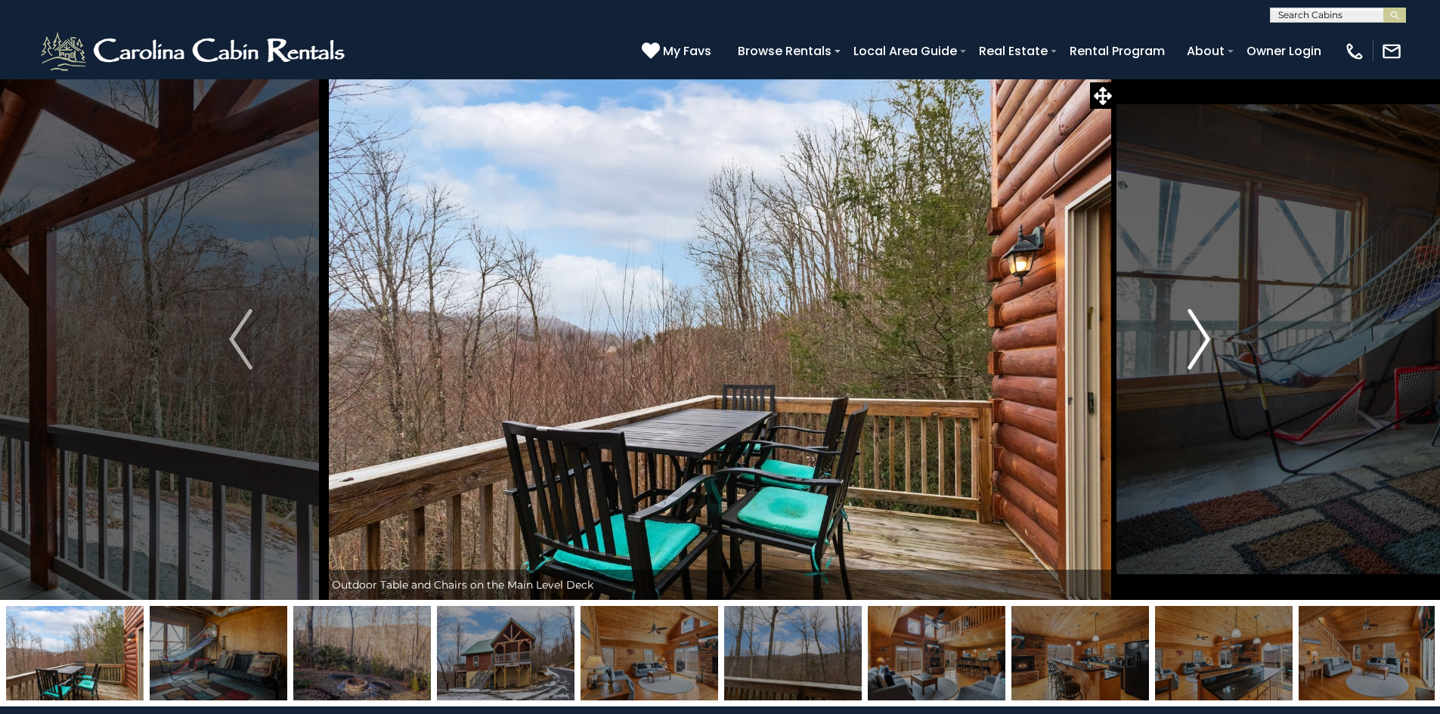
click at [1198, 336] on img "Next" at bounding box center [1198, 339] width 23 height 60
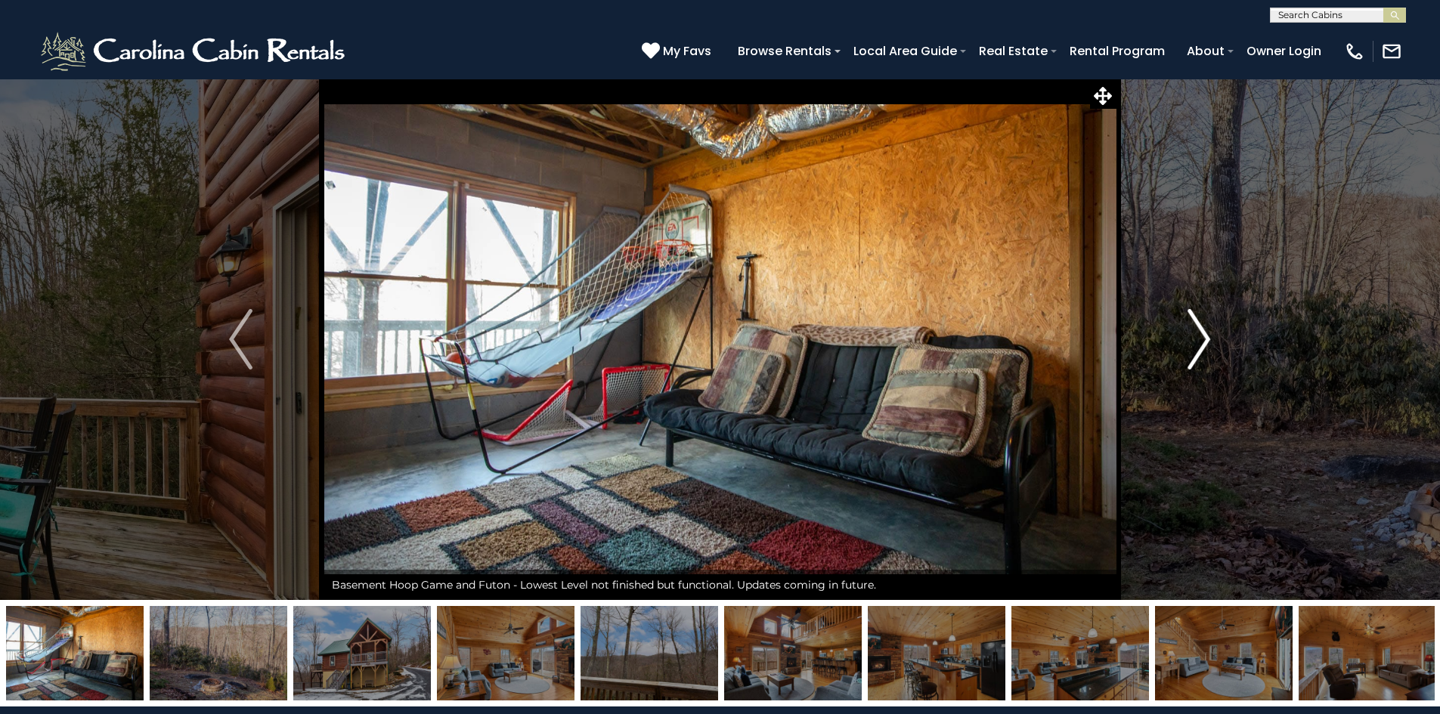
click at [1198, 336] on img "Next" at bounding box center [1198, 339] width 23 height 60
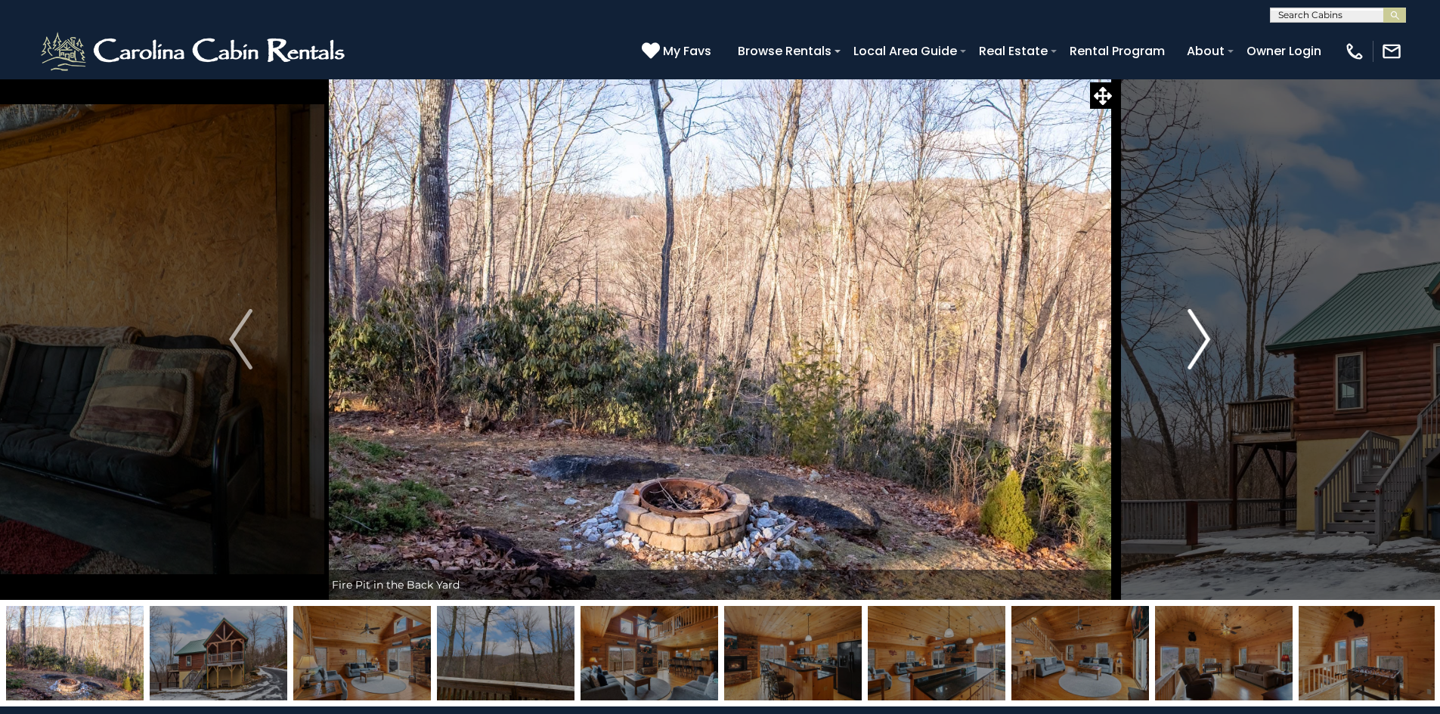
click at [1198, 336] on img "Next" at bounding box center [1198, 339] width 23 height 60
